Goal: Transaction & Acquisition: Purchase product/service

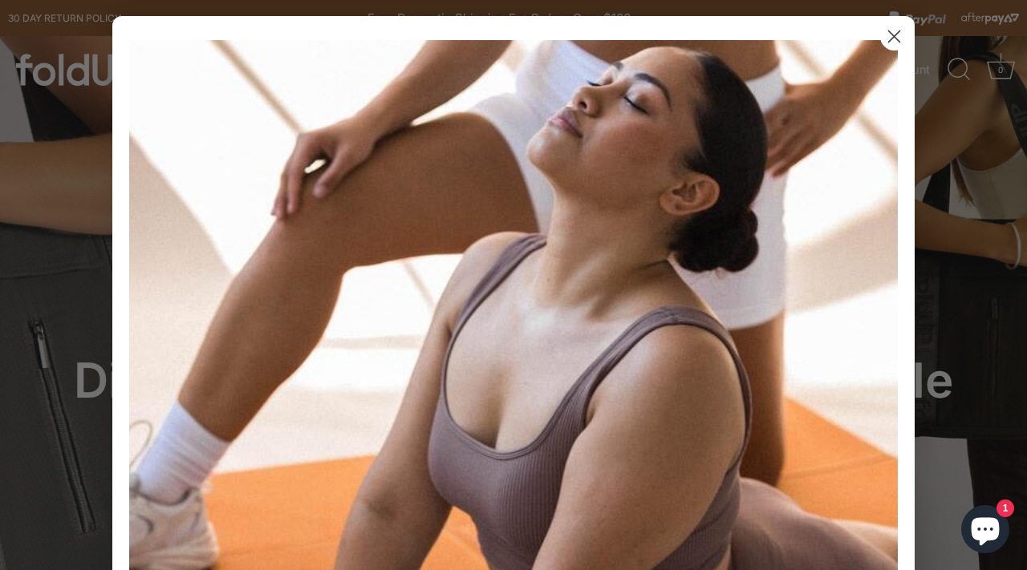
click at [885, 43] on circle "Close dialog" at bounding box center [894, 36] width 26 height 26
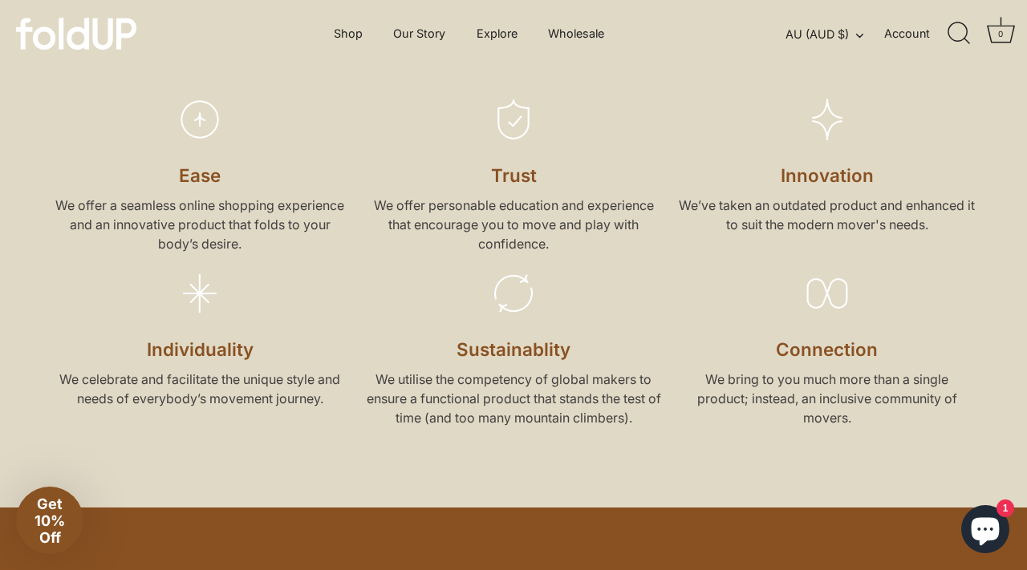
scroll to position [2393, 0]
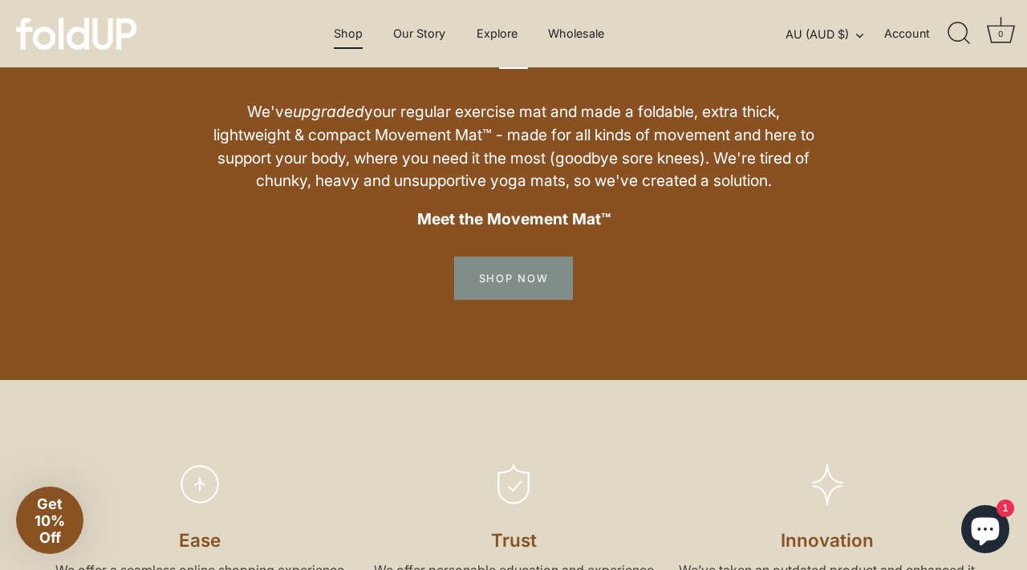
click at [348, 38] on link "Shop" at bounding box center [347, 33] width 57 height 30
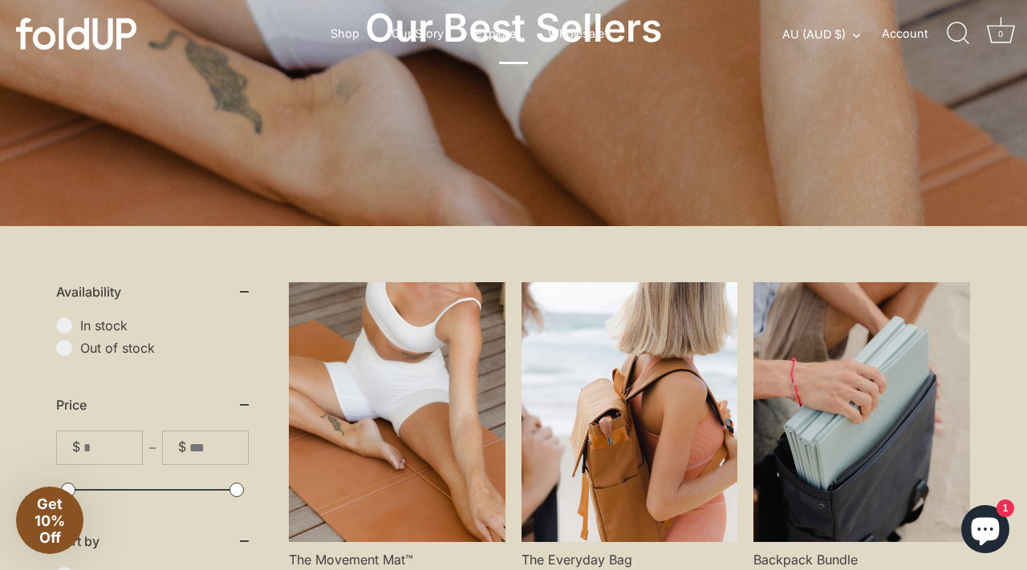
scroll to position [214, 0]
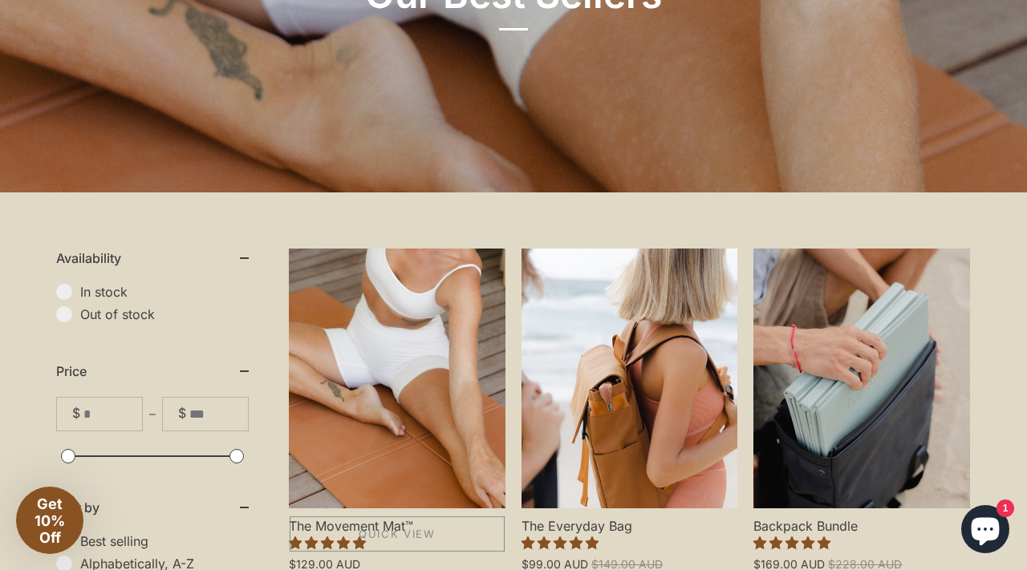
click at [439, 376] on link "The Movement Mat™" at bounding box center [397, 379] width 217 height 260
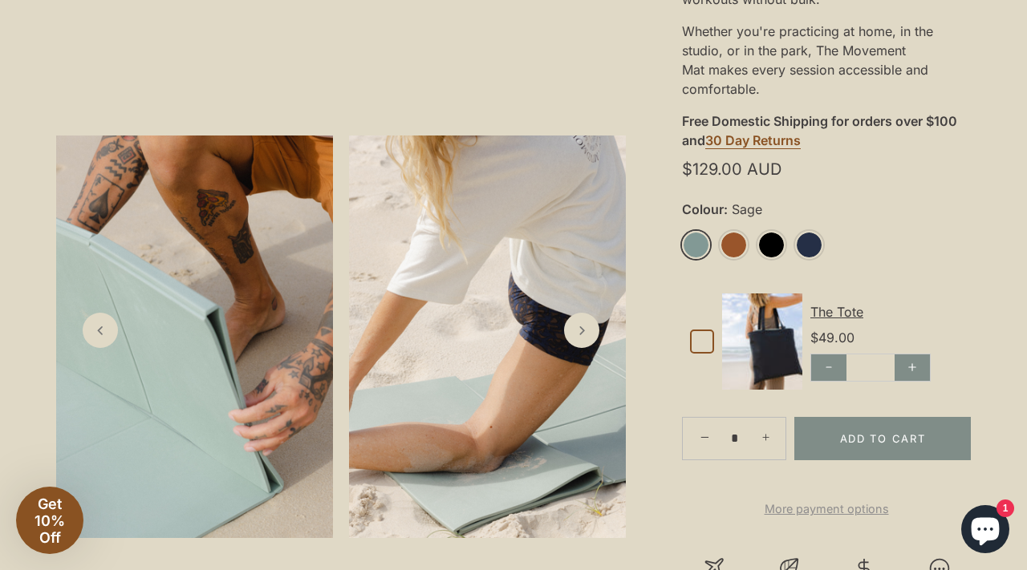
scroll to position [570, 0]
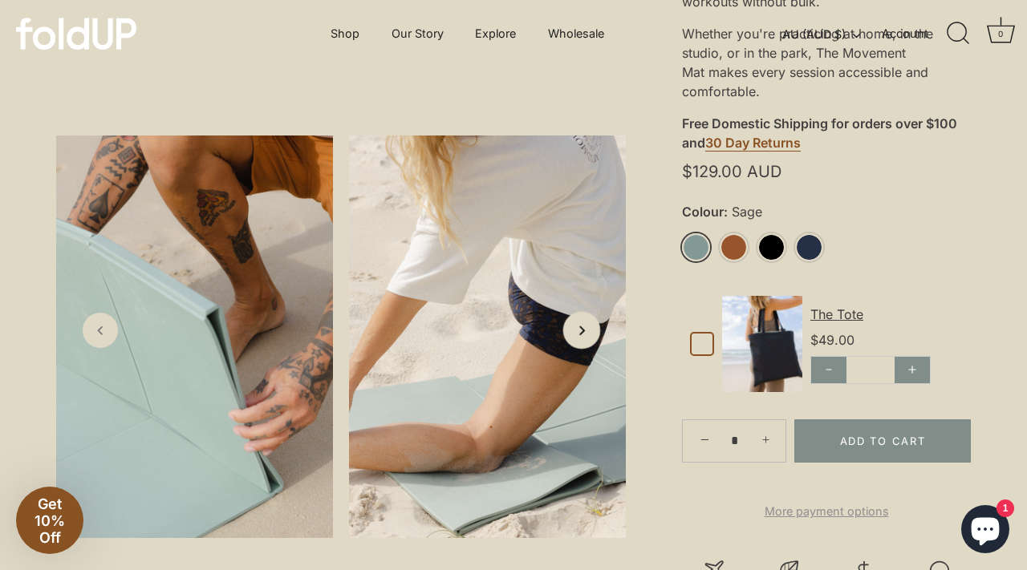
click at [585, 334] on icon "Next slide" at bounding box center [581, 330] width 17 height 17
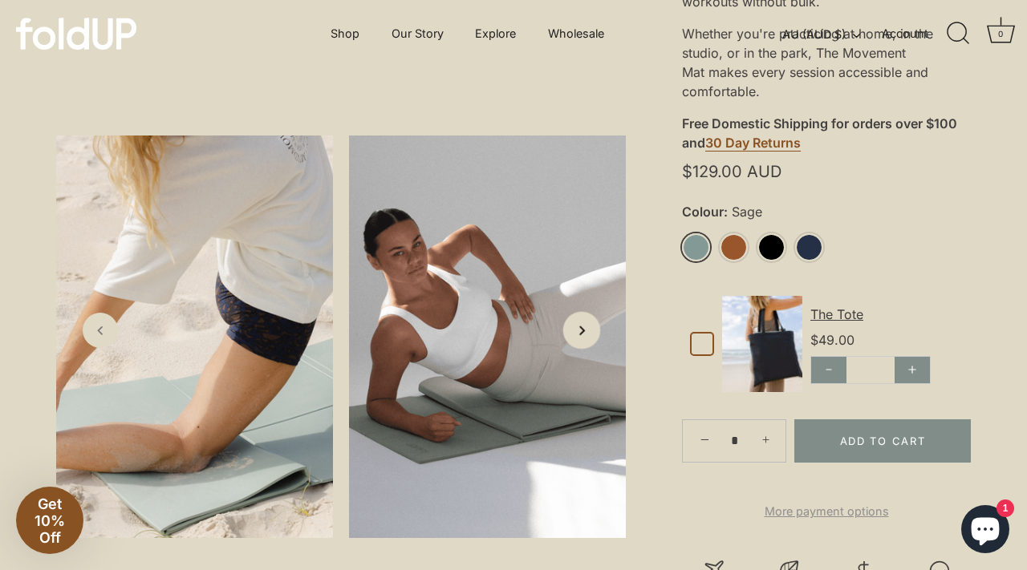
click at [585, 334] on icon "Next slide" at bounding box center [581, 330] width 17 height 17
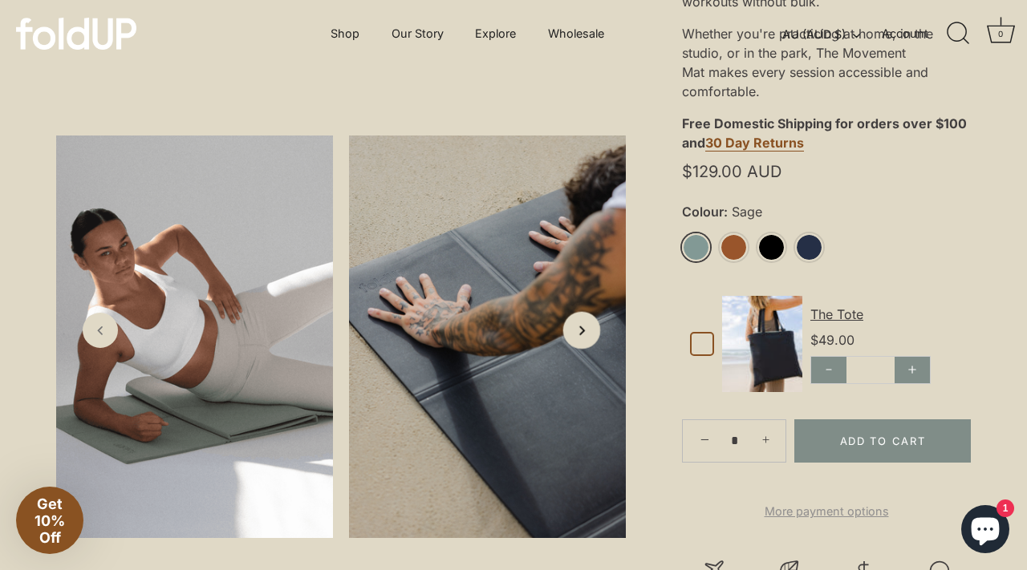
click at [585, 334] on icon "Next slide" at bounding box center [581, 330] width 17 height 17
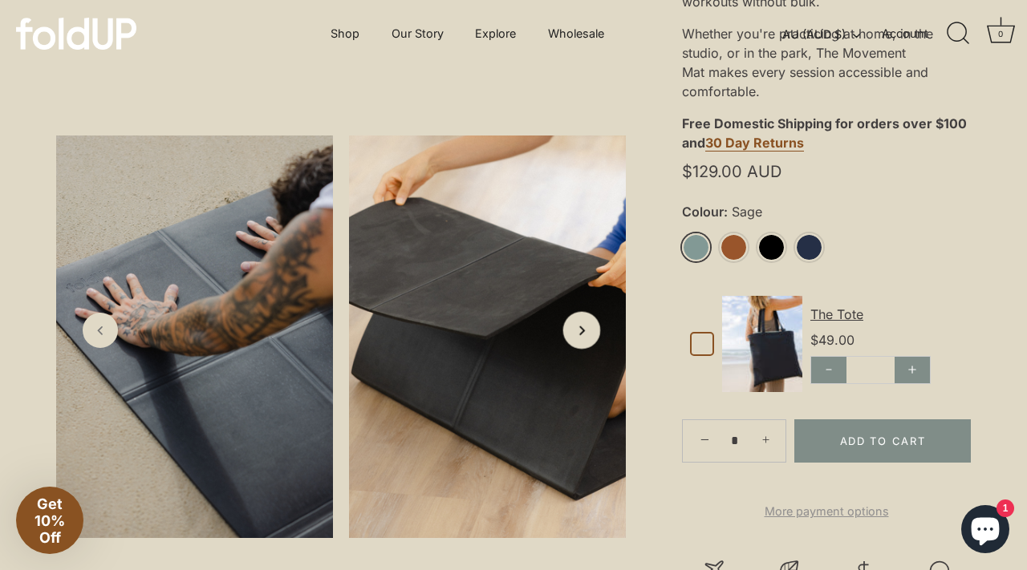
click at [585, 334] on icon "Next slide" at bounding box center [581, 330] width 17 height 17
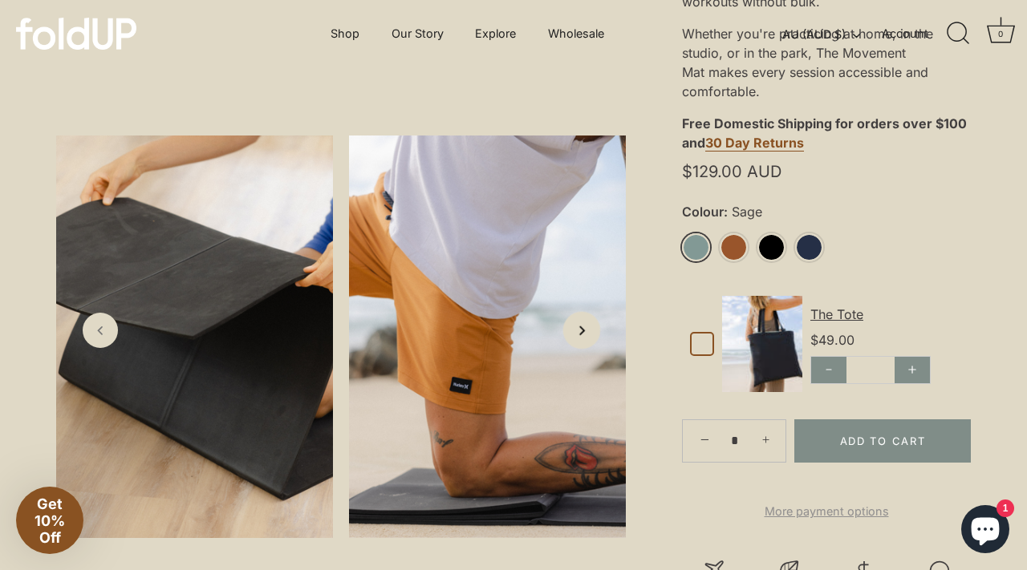
click at [585, 334] on icon "Next slide" at bounding box center [581, 330] width 17 height 17
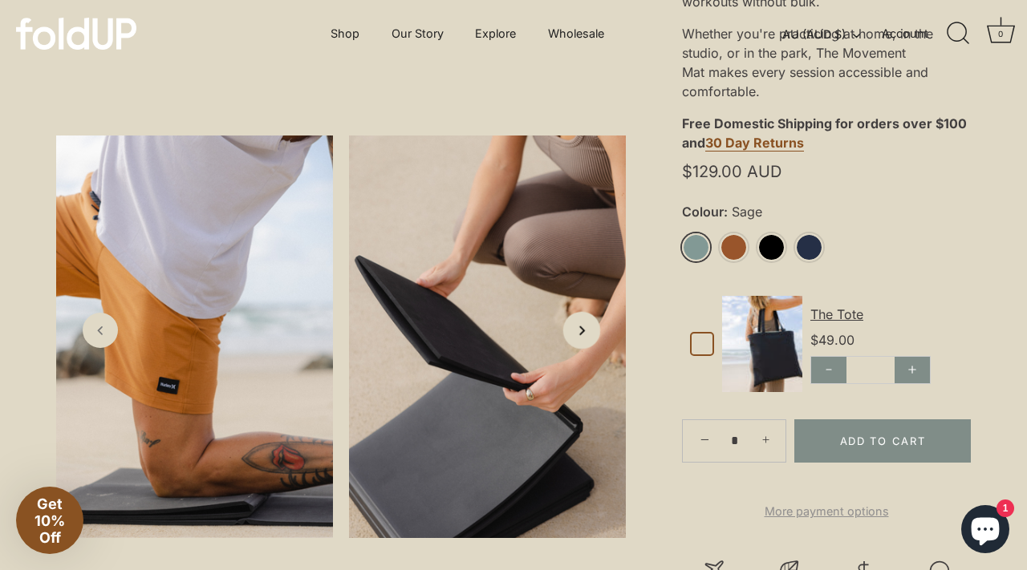
click at [585, 334] on icon "Next slide" at bounding box center [581, 330] width 17 height 17
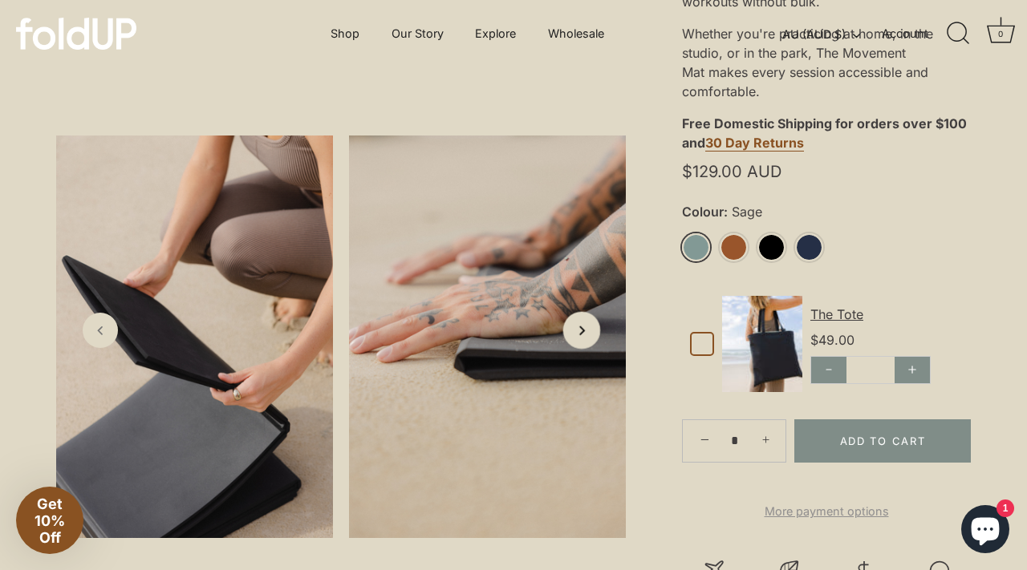
click at [585, 334] on icon "Next slide" at bounding box center [581, 330] width 17 height 17
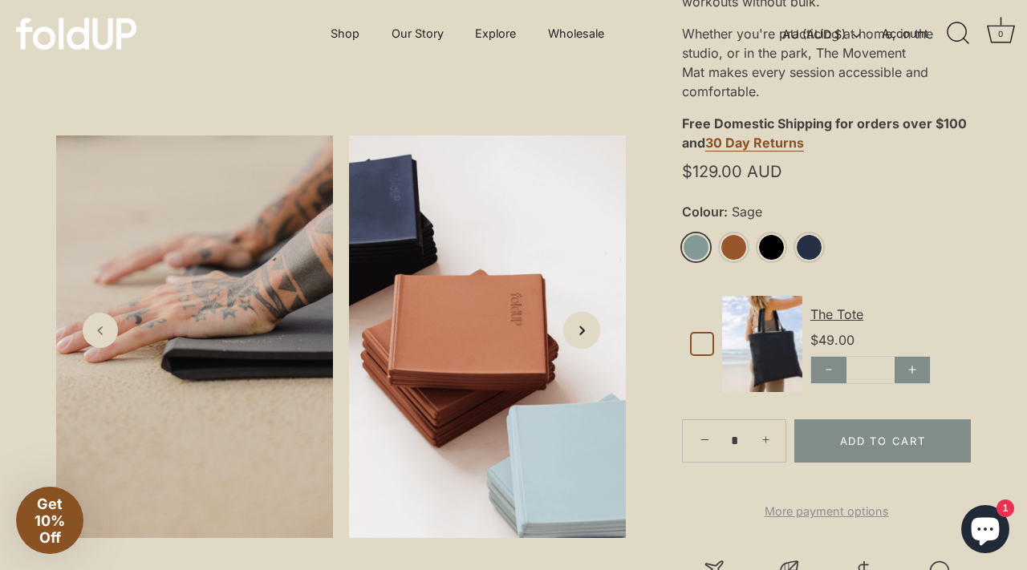
click at [585, 334] on icon "Next slide" at bounding box center [581, 330] width 17 height 17
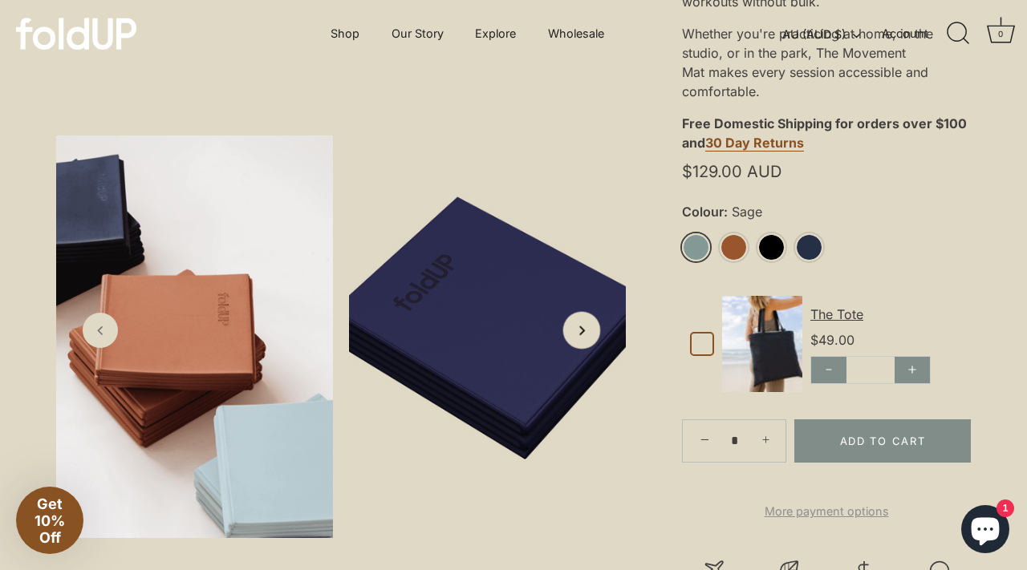
click at [585, 334] on icon "Next slide" at bounding box center [581, 330] width 17 height 17
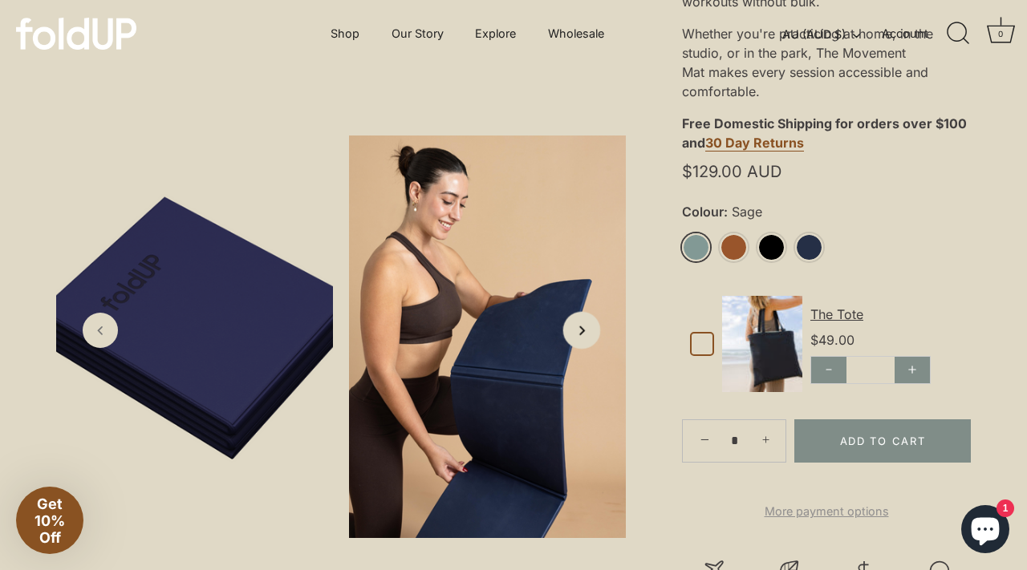
click at [585, 334] on icon "Next slide" at bounding box center [581, 330] width 17 height 17
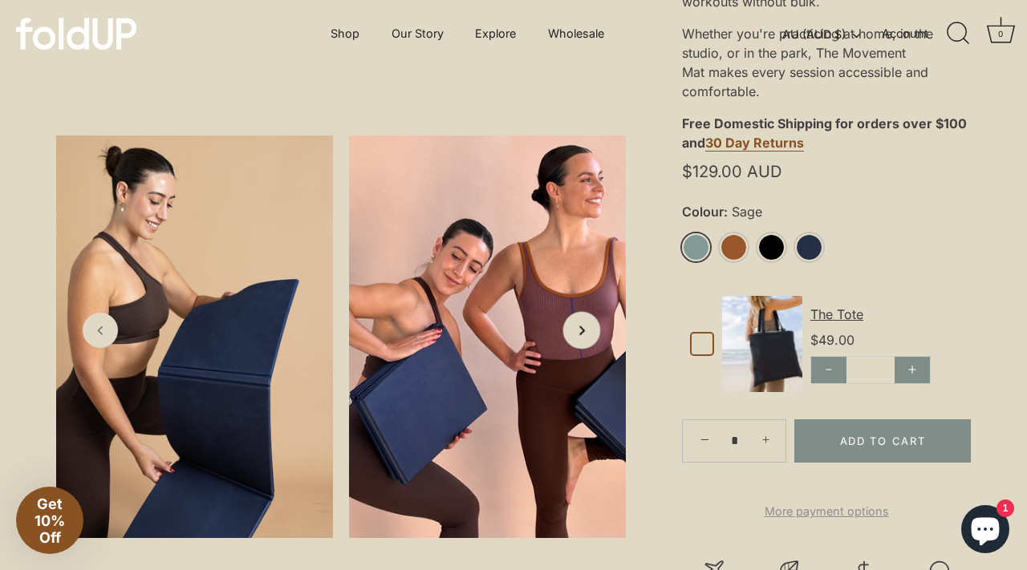
click at [585, 334] on icon "Next slide" at bounding box center [581, 330] width 17 height 17
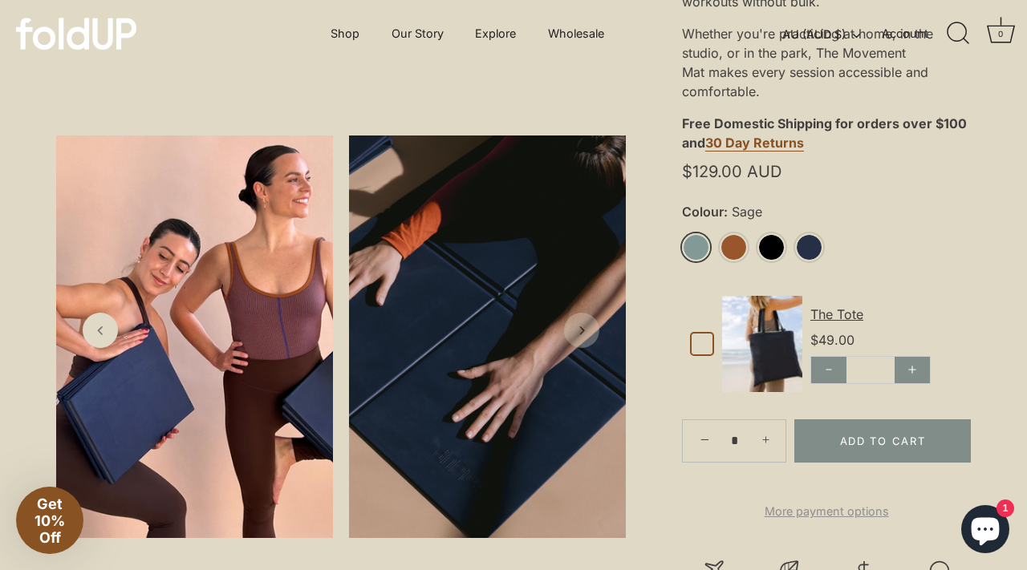
click at [585, 334] on icon "Next slide" at bounding box center [581, 330] width 16 height 16
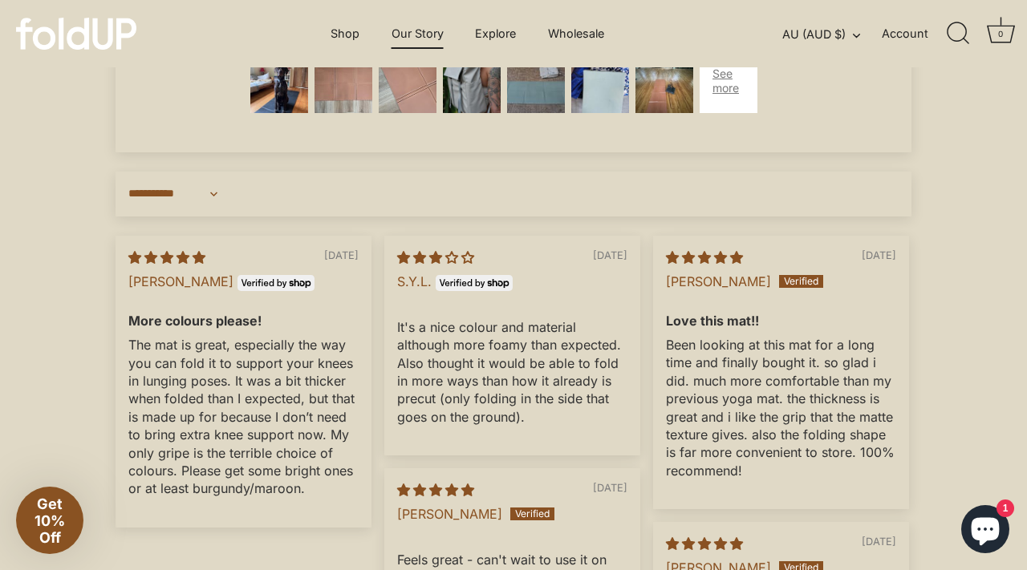
scroll to position [4544, 0]
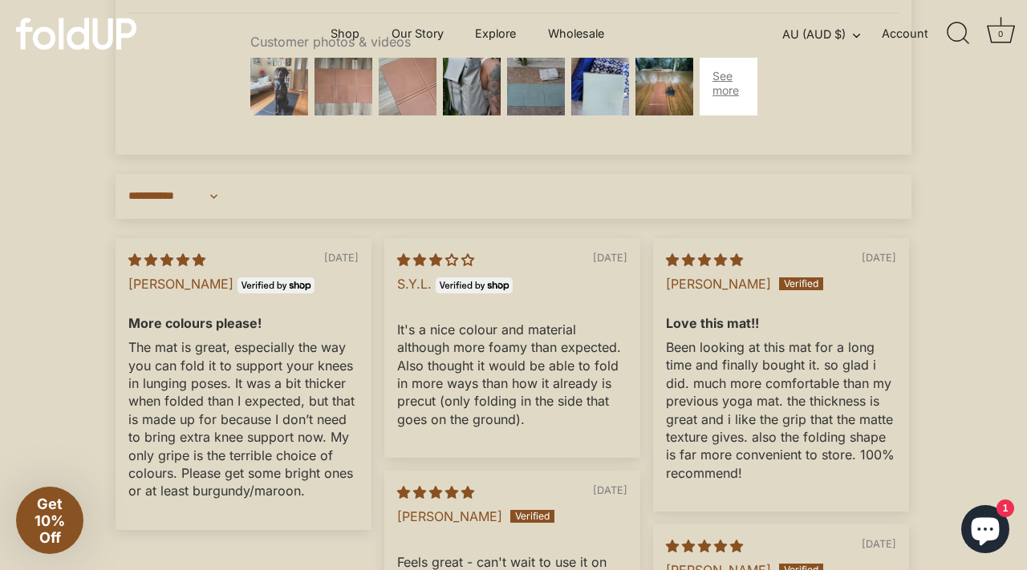
click at [283, 100] on img at bounding box center [279, 87] width 64 height 64
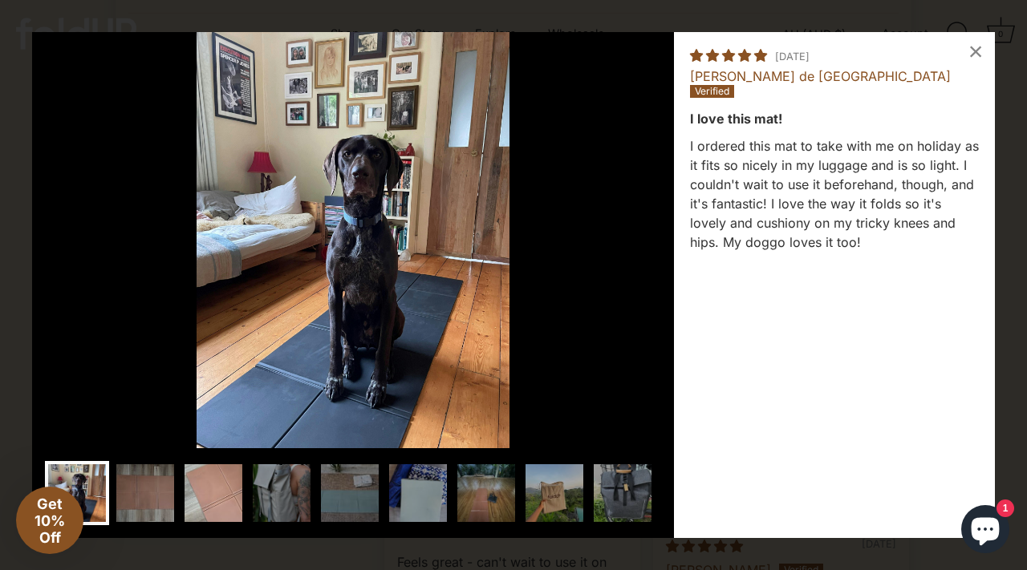
click at [221, 494] on img at bounding box center [213, 493] width 64 height 64
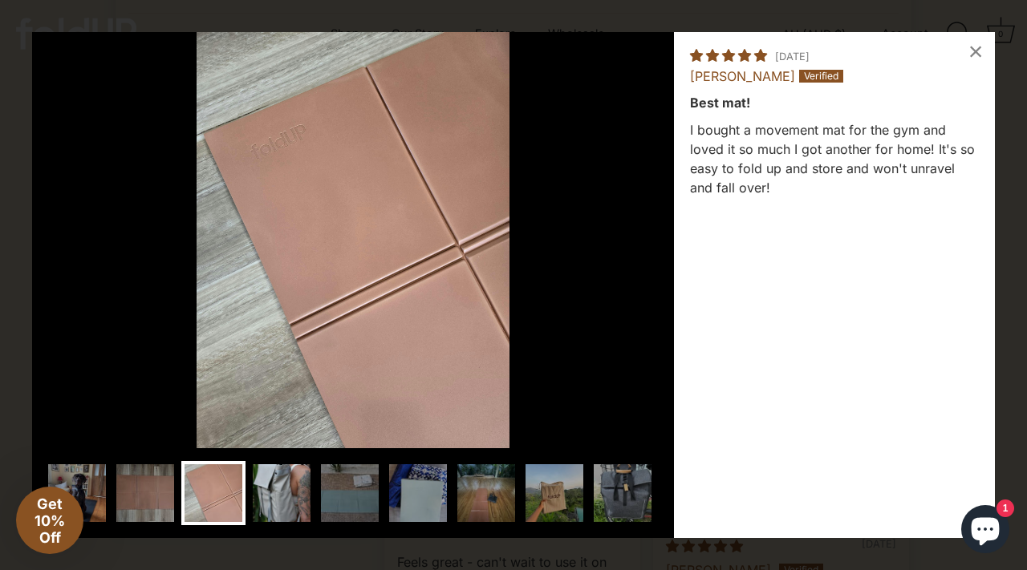
click at [283, 494] on img at bounding box center [281, 493] width 64 height 64
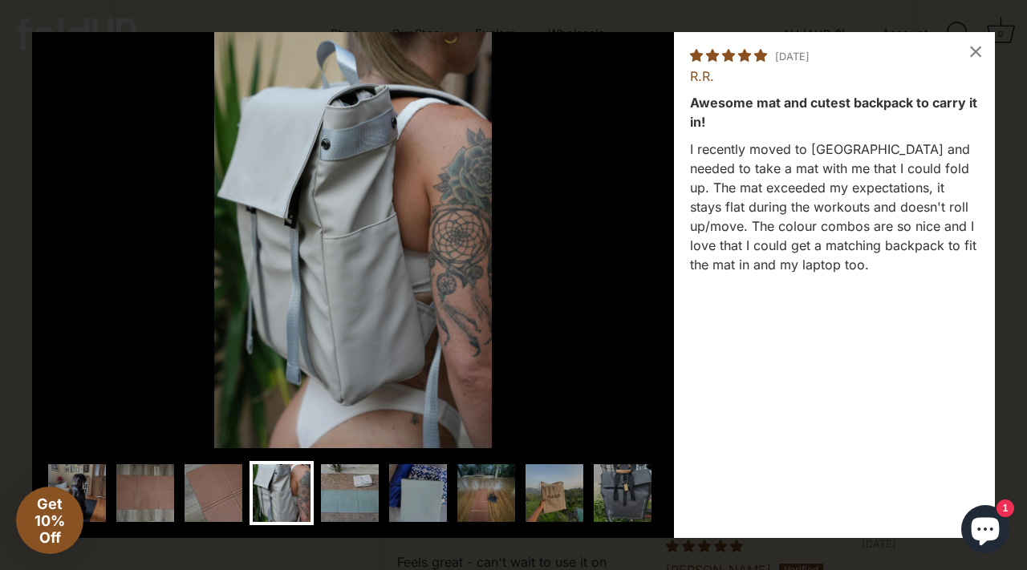
click at [338, 493] on img at bounding box center [350, 493] width 64 height 64
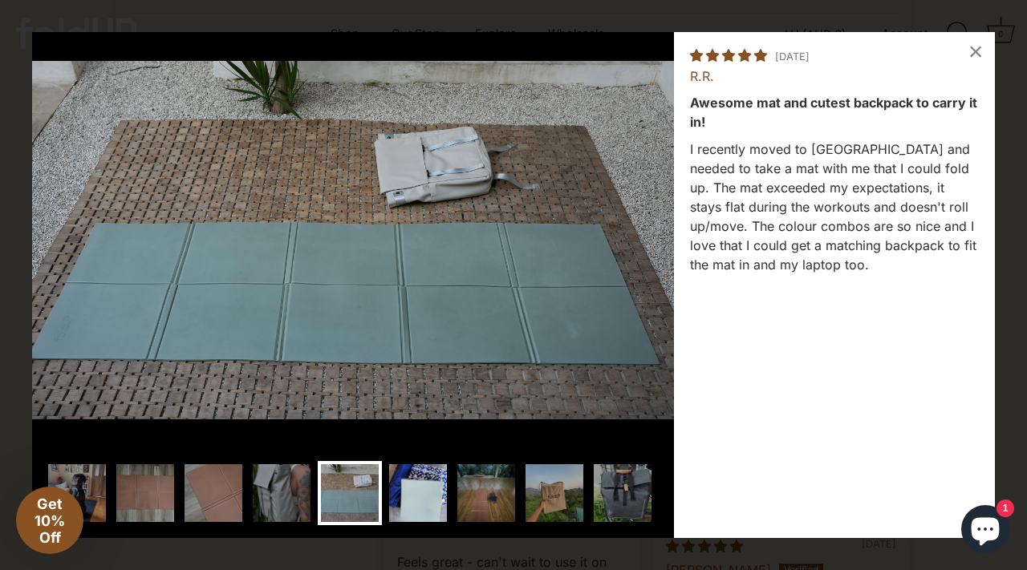
click at [416, 494] on img at bounding box center [418, 493] width 64 height 64
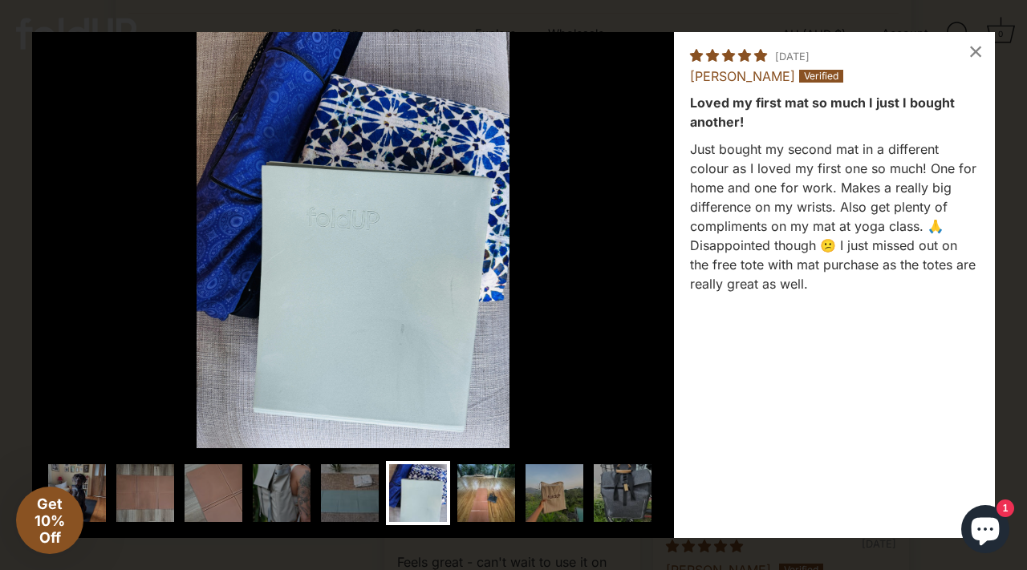
click at [490, 499] on img at bounding box center [486, 493] width 64 height 64
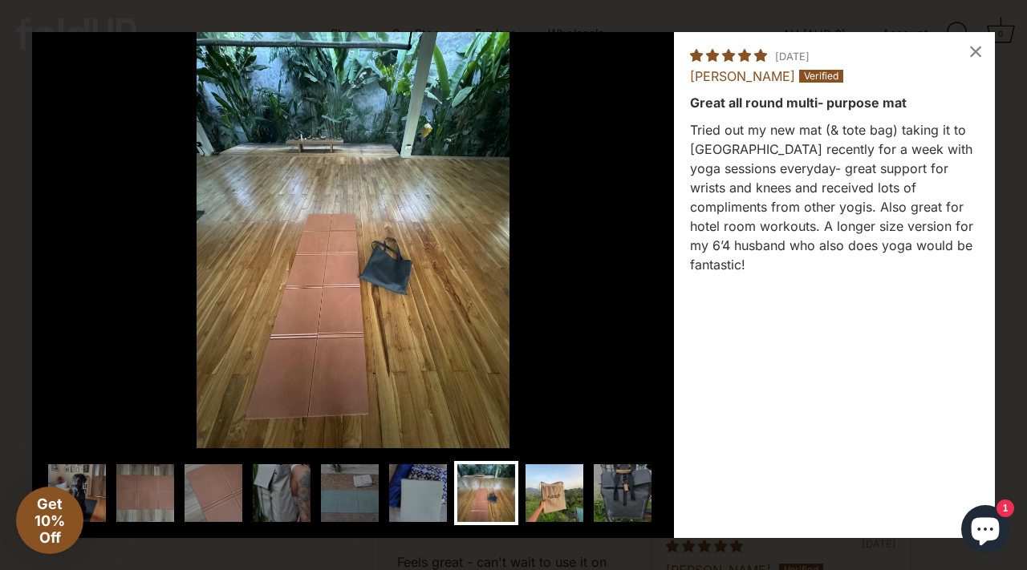
click at [549, 499] on img at bounding box center [554, 493] width 64 height 64
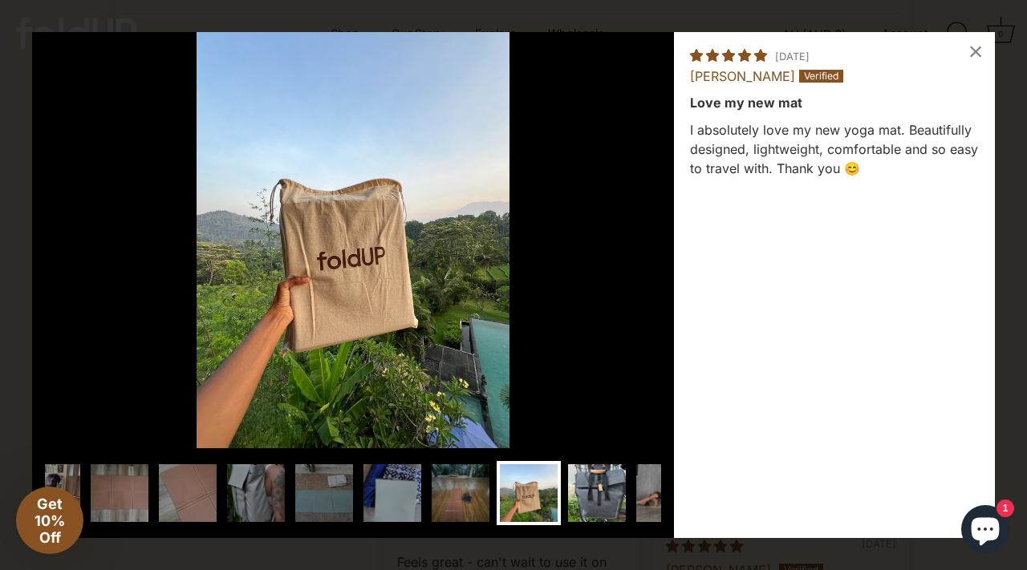
click at [616, 493] on img at bounding box center [597, 493] width 64 height 64
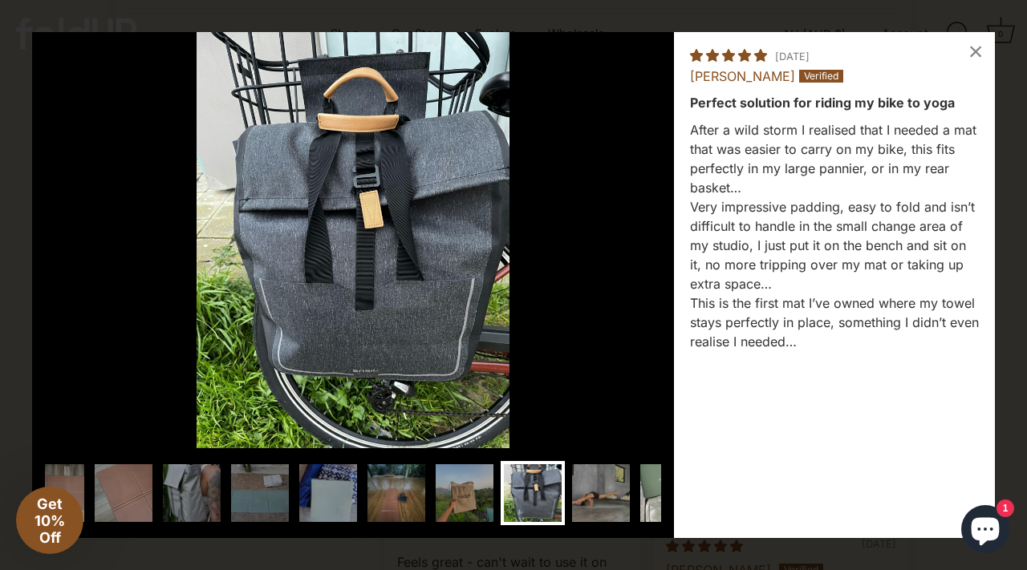
click at [645, 494] on img at bounding box center [669, 493] width 64 height 64
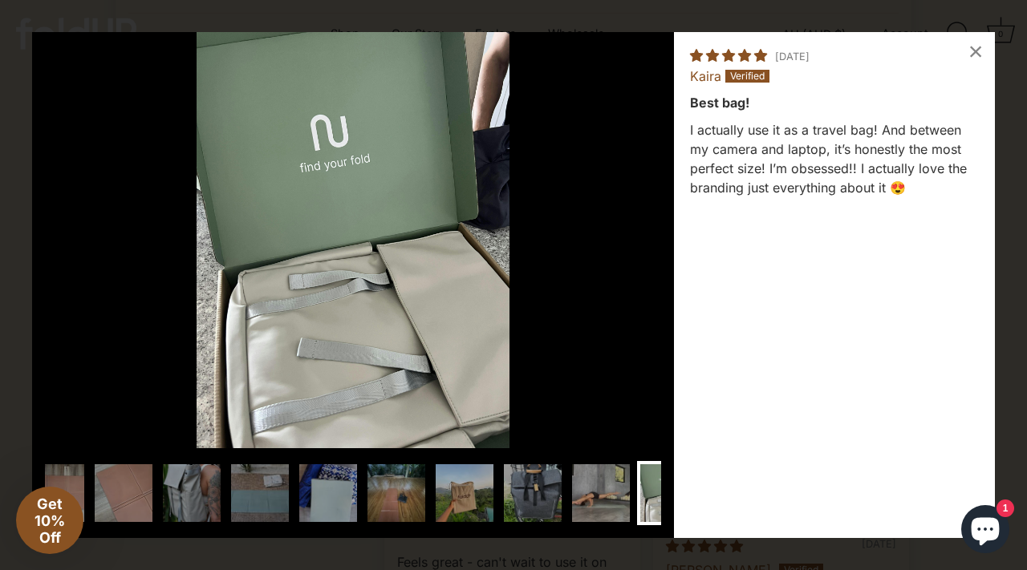
scroll to position [0, 193]
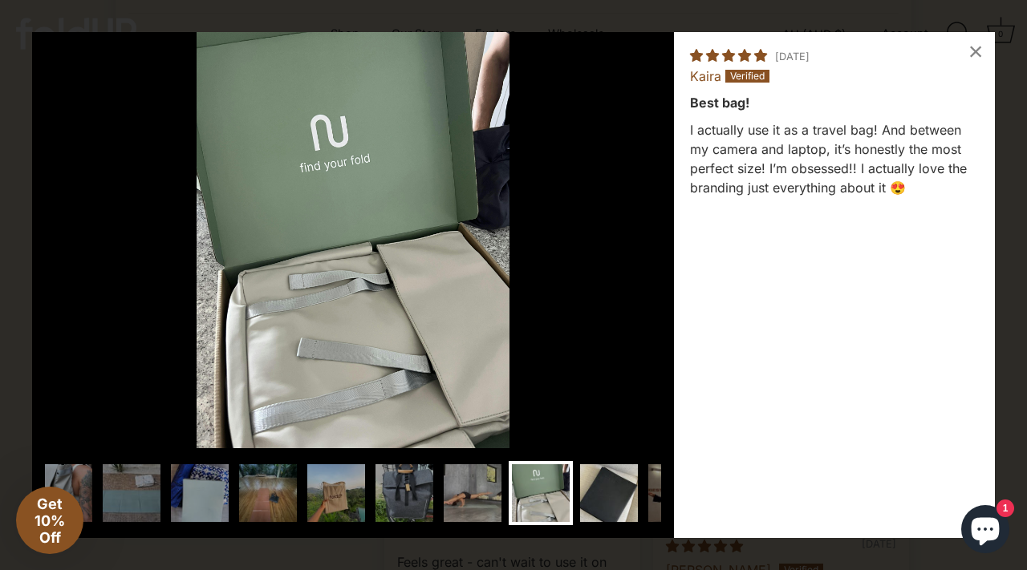
click at [590, 500] on img at bounding box center [609, 493] width 64 height 64
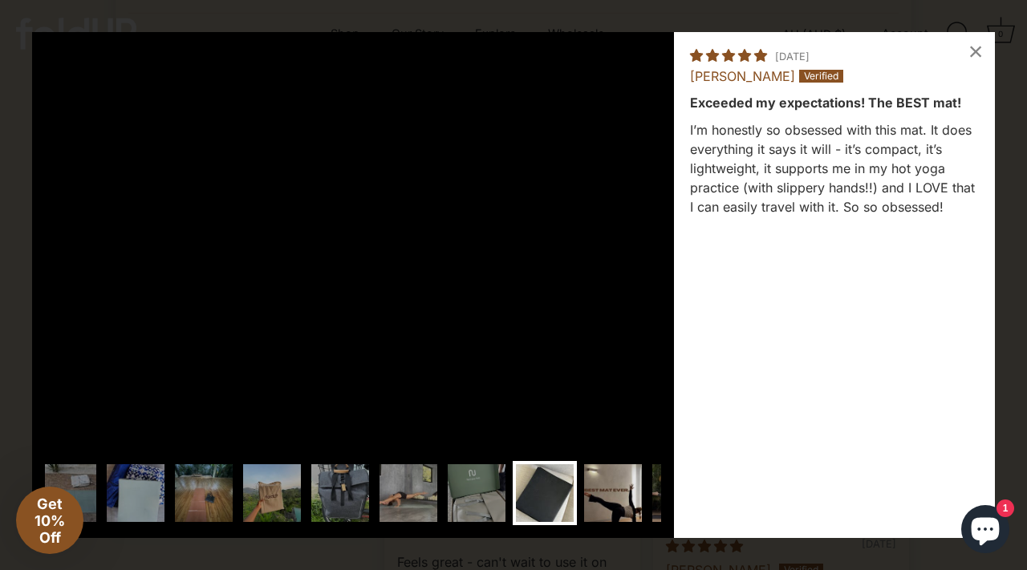
click at [612, 480] on img at bounding box center [613, 493] width 64 height 64
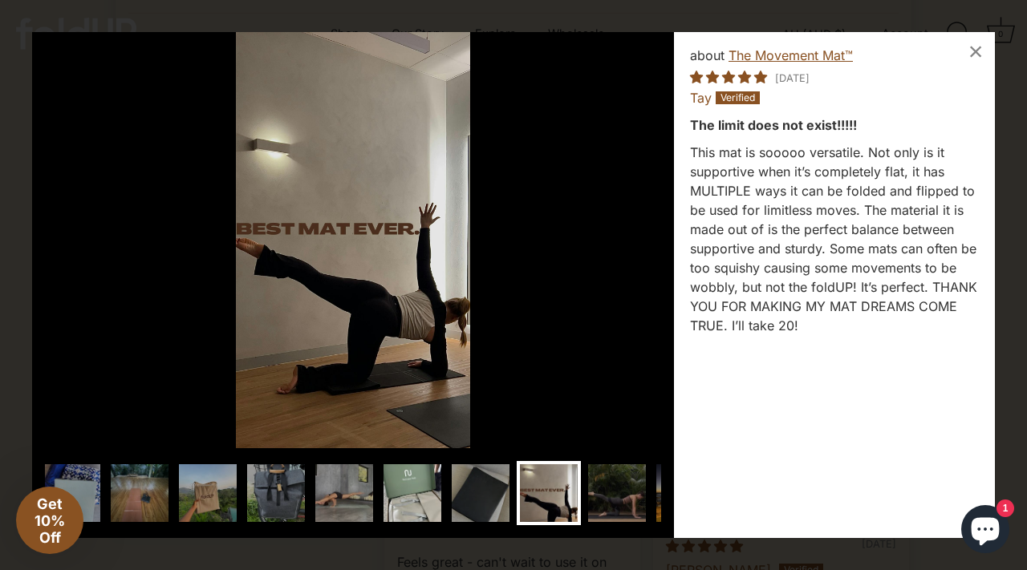
click at [421, 498] on img at bounding box center [412, 493] width 64 height 64
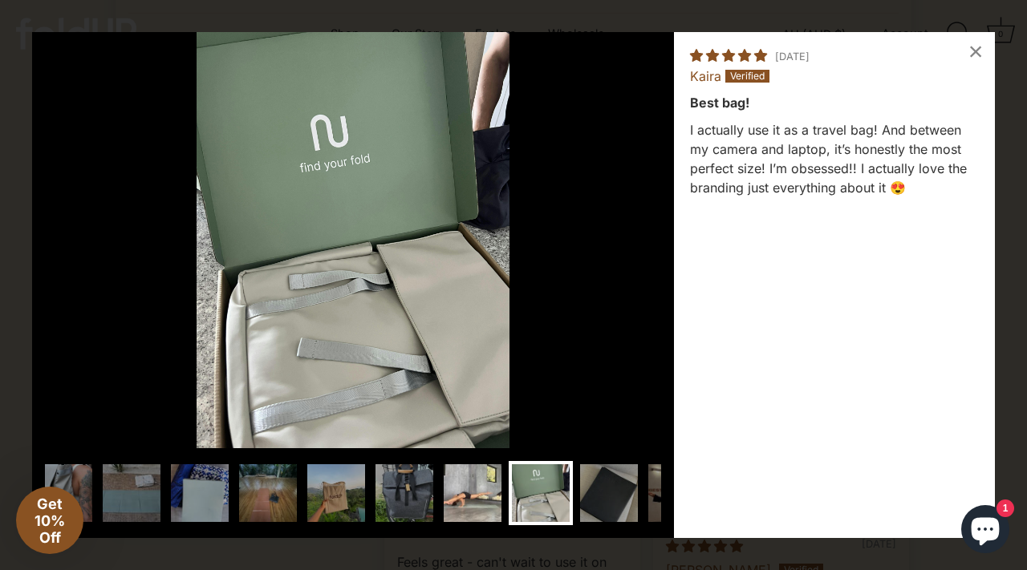
click at [480, 500] on img at bounding box center [472, 493] width 64 height 64
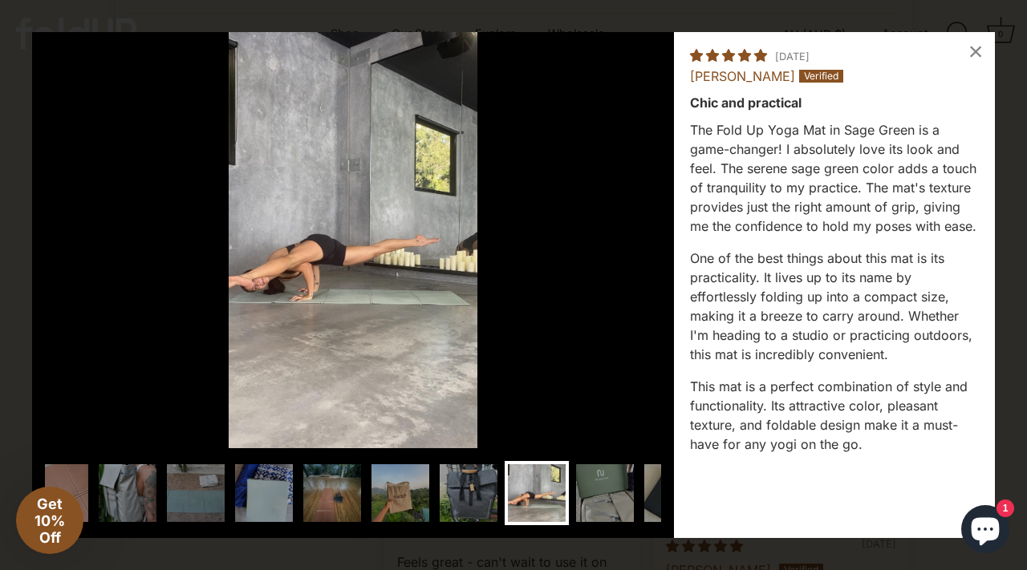
click at [545, 496] on img at bounding box center [537, 493] width 64 height 64
click at [573, 498] on img at bounding box center [605, 493] width 64 height 64
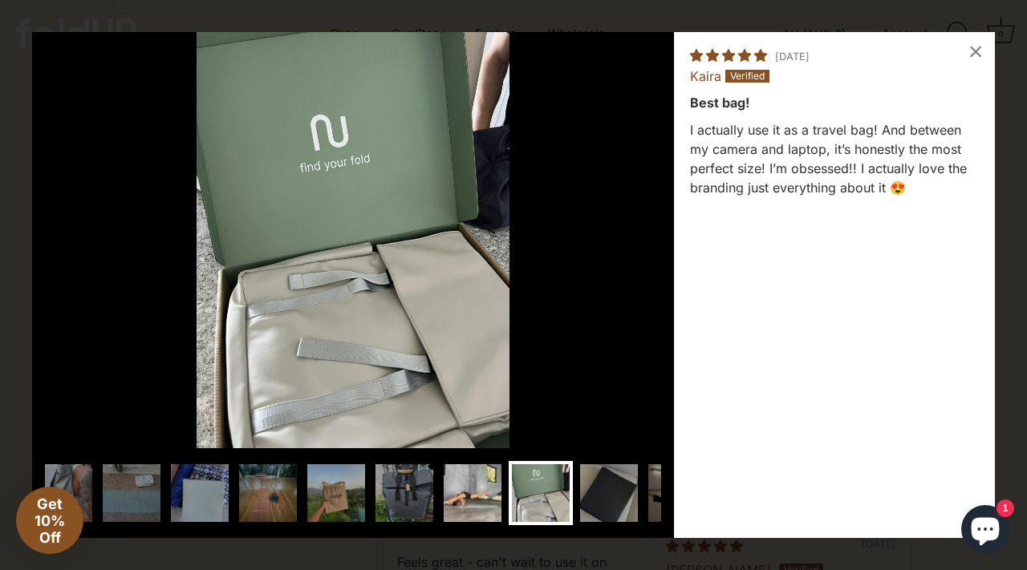
click at [465, 495] on img at bounding box center [472, 493] width 64 height 64
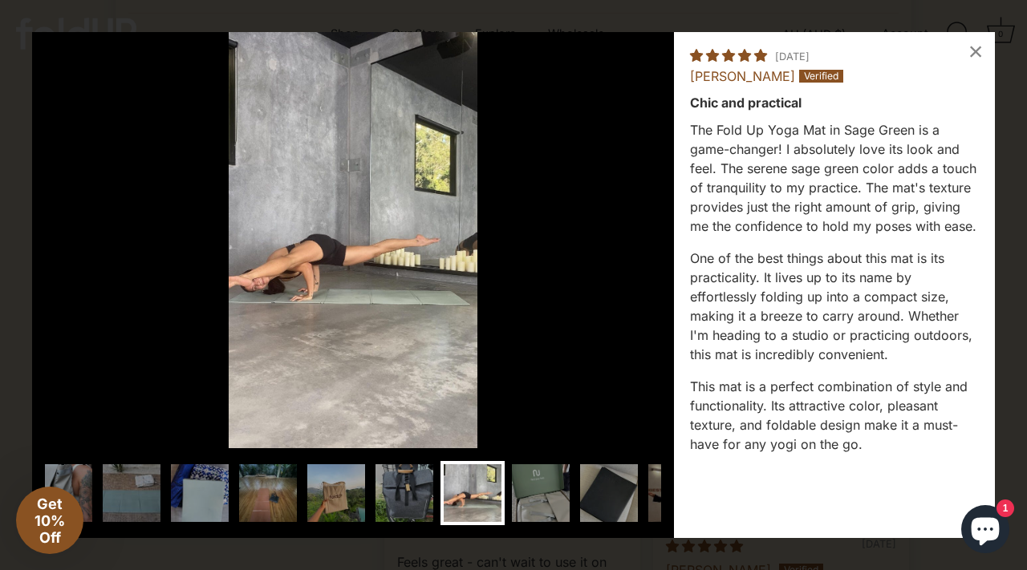
scroll to position [0, 154]
